Goal: Find specific page/section: Find specific page/section

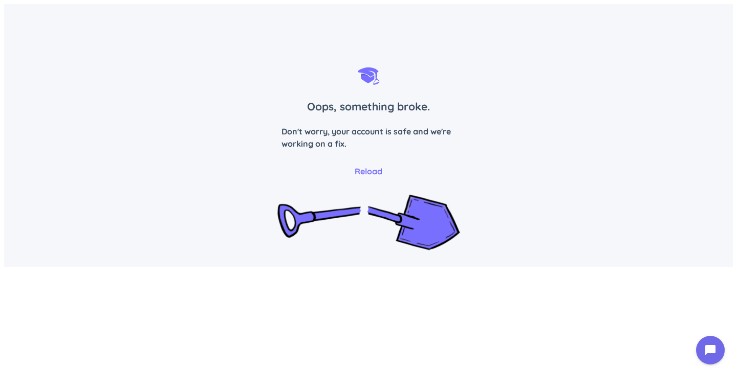
click at [361, 169] on span "Reload" at bounding box center [369, 171] width 28 height 12
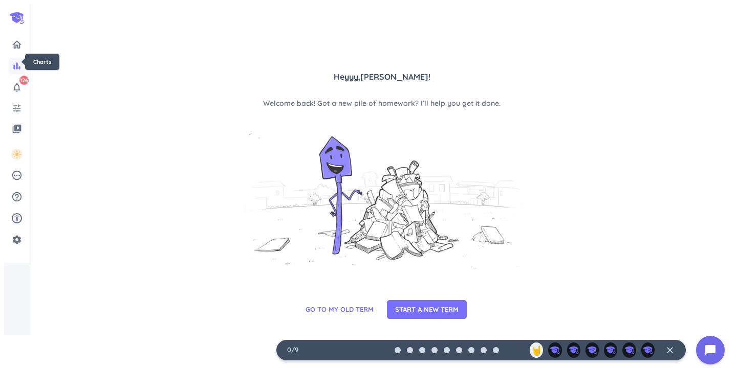
click at [16, 62] on icon "bar_chart" at bounding box center [17, 66] width 10 height 10
